Goal: Task Accomplishment & Management: Manage account settings

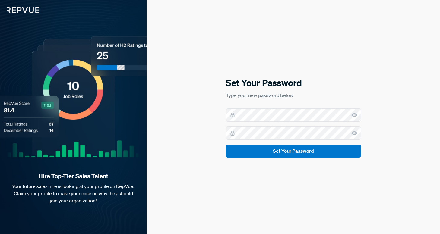
click at [352, 117] on icon at bounding box center [355, 115] width 6 height 6
click at [354, 116] on icon at bounding box center [355, 115] width 6 height 6
click at [353, 116] on use at bounding box center [355, 115] width 6 height 4
click at [355, 132] on use at bounding box center [355, 134] width 6 height 4
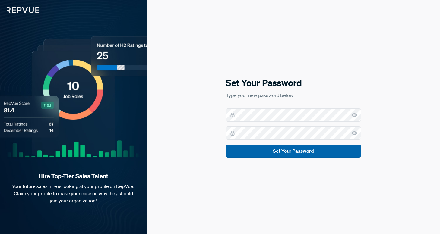
click at [280, 150] on button "Set Your Password" at bounding box center [293, 151] width 135 height 13
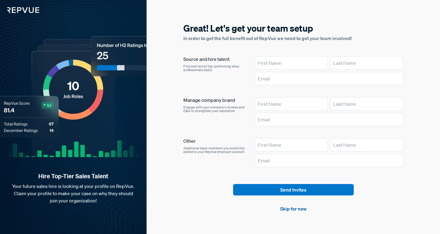
click at [299, 211] on link "Skip for now" at bounding box center [293, 208] width 27 height 7
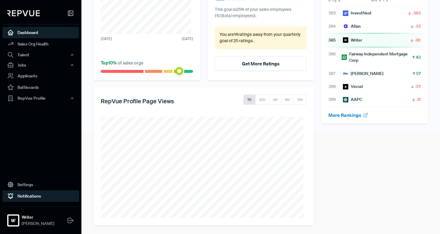
scroll to position [102, 0]
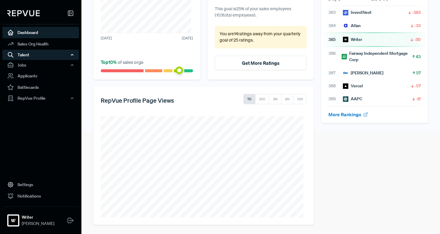
click at [67, 53] on div "Talent" at bounding box center [40, 55] width 77 height 10
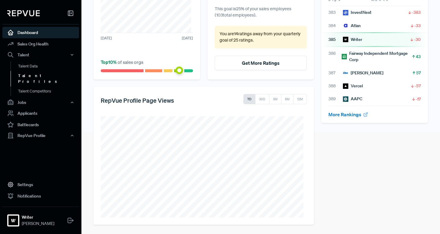
click at [40, 76] on link "Talent Profiles" at bounding box center [49, 78] width 77 height 15
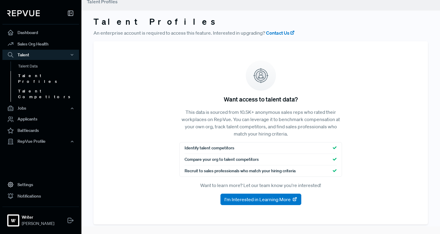
scroll to position [8, 0]
click at [36, 86] on link "Talent Competitors" at bounding box center [49, 93] width 77 height 15
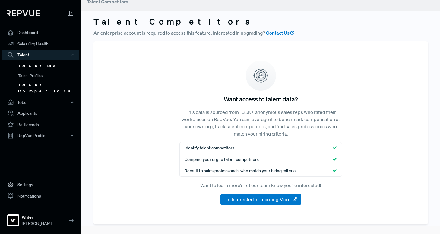
click at [37, 68] on link "Talent Data" at bounding box center [49, 67] width 77 height 10
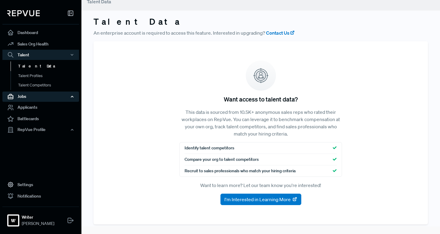
click at [66, 97] on div "Jobs" at bounding box center [40, 96] width 77 height 10
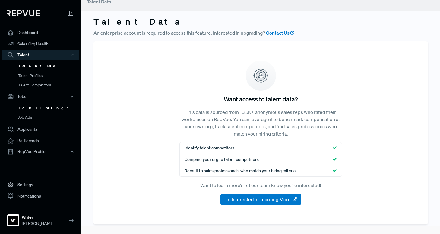
click at [38, 108] on link "Job Listings" at bounding box center [49, 108] width 77 height 10
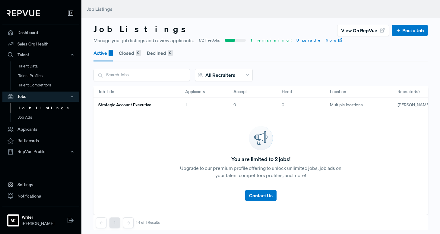
click at [145, 106] on h6 "Strategic account executive" at bounding box center [124, 105] width 53 height 5
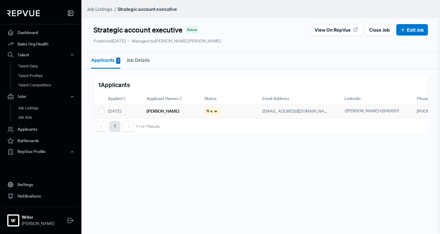
drag, startPoint x: 125, startPoint y: 110, endPoint x: 134, endPoint y: 110, distance: 9.1
click at [126, 110] on div "[DATE]" at bounding box center [122, 112] width 39 height 14
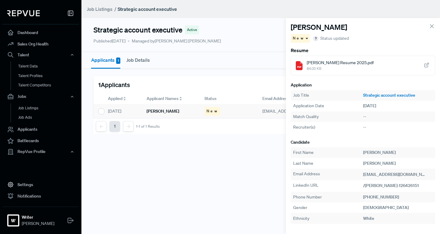
click at [164, 111] on h6 "[PERSON_NAME]" at bounding box center [163, 111] width 33 height 5
click at [422, 66] on div "[PERSON_NAME] Resume 2025.pdf 84.03 KB" at bounding box center [363, 66] width 145 height 20
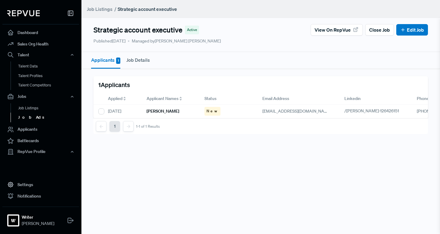
click at [40, 116] on link "Job Ads" at bounding box center [49, 118] width 77 height 10
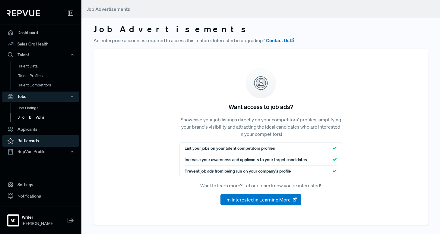
click at [48, 144] on link "Battlecards" at bounding box center [40, 140] width 77 height 11
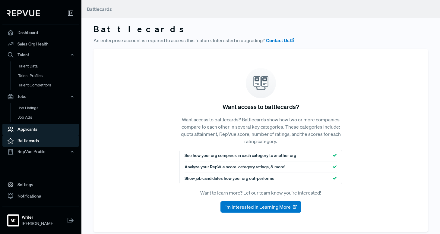
click at [43, 132] on link "Applicants" at bounding box center [40, 129] width 77 height 11
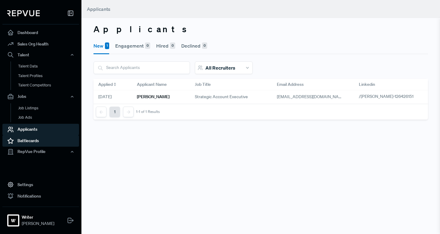
click at [49, 145] on link "Battlecards" at bounding box center [40, 140] width 77 height 11
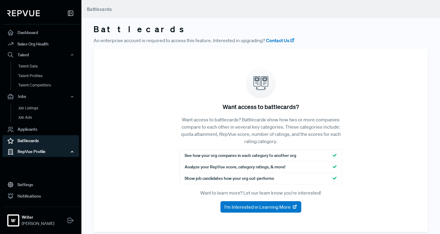
click at [50, 151] on div "RepVue Profile" at bounding box center [40, 152] width 77 height 10
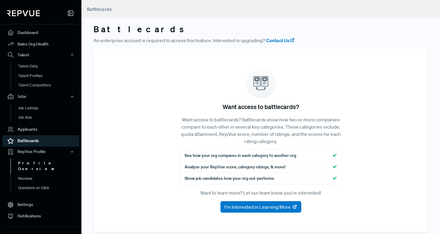
click at [46, 160] on link "Profile Overview" at bounding box center [49, 166] width 77 height 15
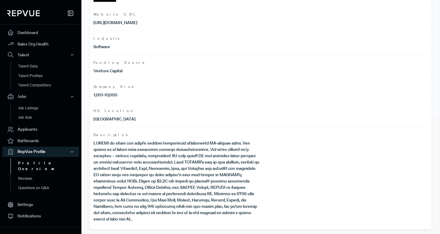
scroll to position [117, 0]
click at [48, 174] on link "Reviews" at bounding box center [49, 179] width 77 height 10
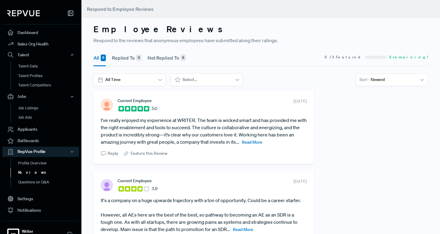
scroll to position [114, 0]
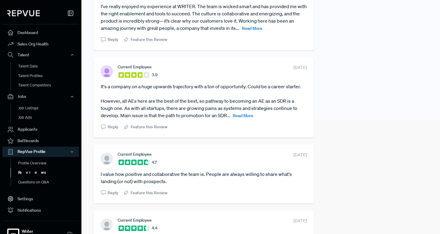
click at [243, 115] on span "Read More" at bounding box center [243, 115] width 21 height 5
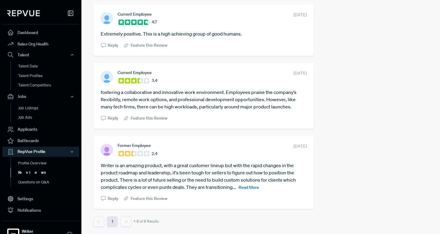
scroll to position [532, 0]
click at [250, 187] on span "Read More" at bounding box center [249, 187] width 21 height 5
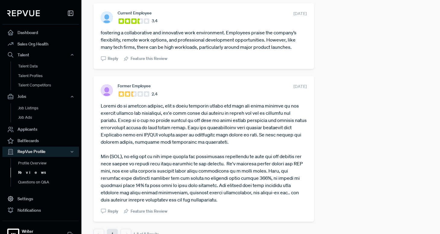
scroll to position [604, 0]
